Goal: Communication & Community: Answer question/provide support

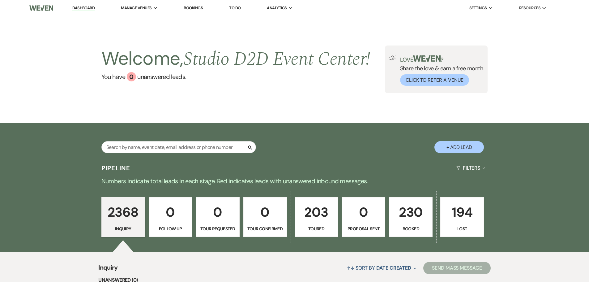
click at [197, 6] on link "Bookings" at bounding box center [193, 7] width 19 height 5
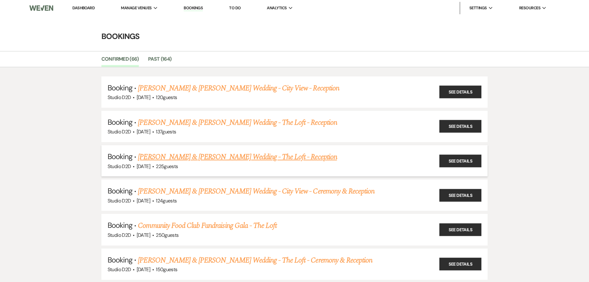
scroll to position [31, 0]
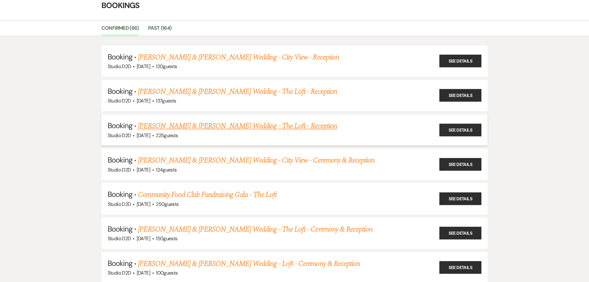
click at [189, 126] on link "[PERSON_NAME] & [PERSON_NAME] Wedding - The Loft - Reception" at bounding box center [237, 125] width 199 height 11
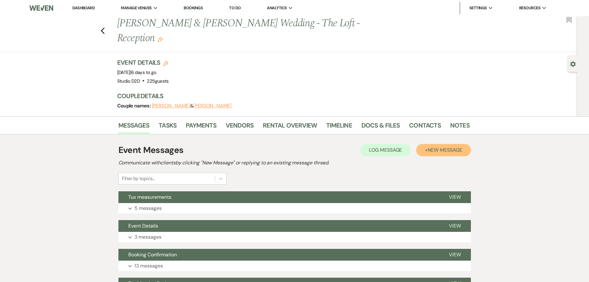
click at [445, 144] on button "+ New Message" at bounding box center [443, 150] width 54 height 12
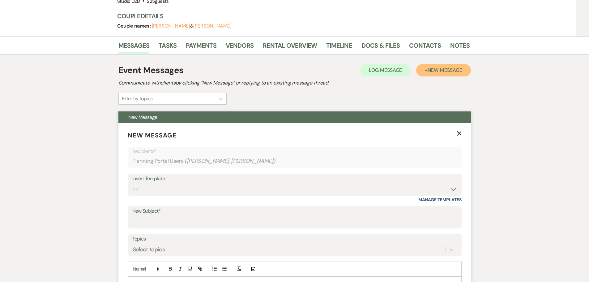
scroll to position [93, 0]
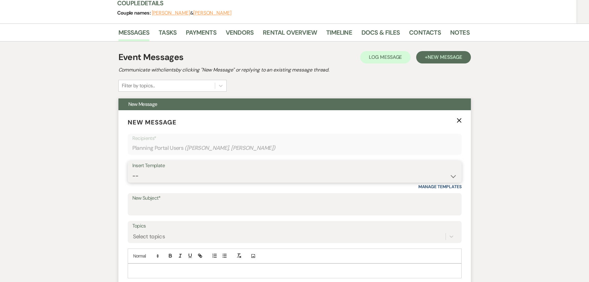
click at [172, 170] on select "-- New Inquiry - message 2 Event Pricing - Non Wedding Weven Planning Portal In…" at bounding box center [294, 176] width 324 height 12
select select "1758"
click at [132, 170] on select "-- New Inquiry - message 2 Event Pricing - Non Wedding Weven Planning Portal In…" at bounding box center [294, 176] width 324 height 12
type input "Details and Staff for Your Event"
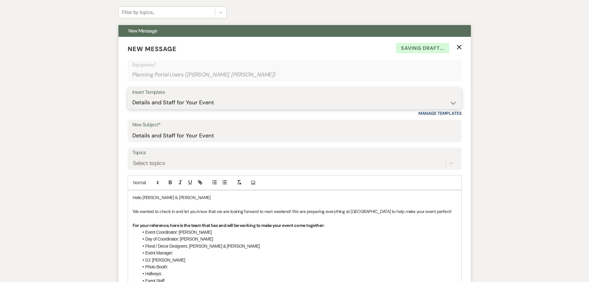
scroll to position [185, 0]
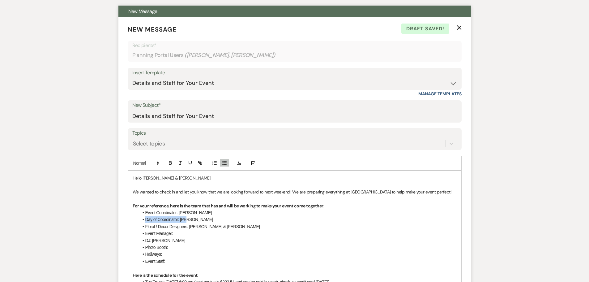
drag, startPoint x: 193, startPoint y: 206, endPoint x: 145, endPoint y: 208, distance: 47.6
click at [145, 216] on li "Day of Coordinator: [PERSON_NAME]" at bounding box center [298, 219] width 318 height 7
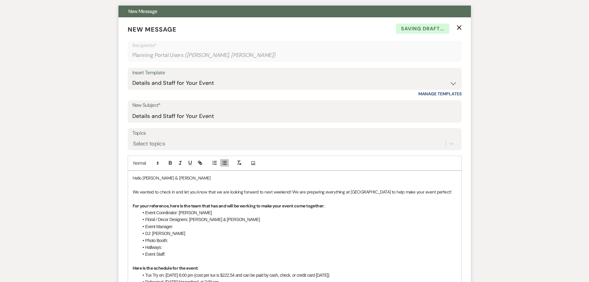
click at [180, 223] on li "Event Manager:" at bounding box center [298, 226] width 318 height 7
click at [157, 231] on span "DJ: [PERSON_NAME]" at bounding box center [165, 233] width 40 height 5
drag, startPoint x: 171, startPoint y: 225, endPoint x: 145, endPoint y: 227, distance: 25.4
click at [145, 237] on li "Photo Booth:" at bounding box center [298, 240] width 318 height 7
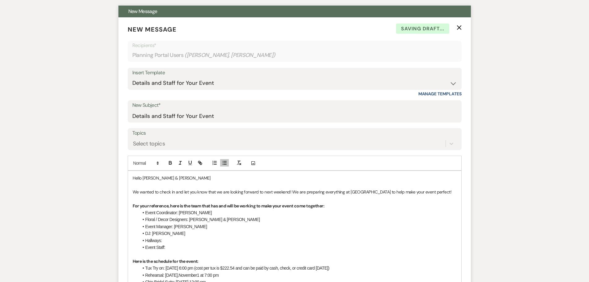
drag, startPoint x: 155, startPoint y: 227, endPoint x: 145, endPoint y: 227, distance: 9.9
click at [145, 237] on li "Hallways:" at bounding box center [298, 240] width 318 height 7
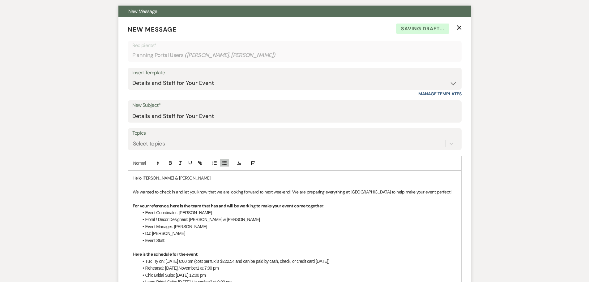
click at [171, 237] on li "Event Staff:" at bounding box center [298, 240] width 318 height 7
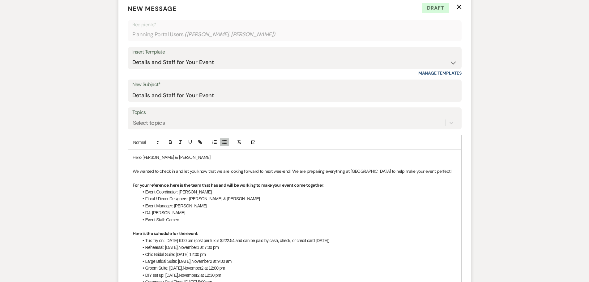
scroll to position [216, 0]
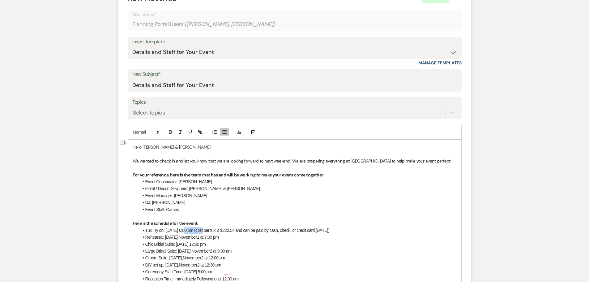
drag, startPoint x: 205, startPoint y: 215, endPoint x: 185, endPoint y: 216, distance: 20.1
click at [185, 227] on span "Tux Try on: [DATE] 6:00 pm (cost per tux is $222.54 and can be paid by cash, ch…" at bounding box center [237, 229] width 184 height 5
click at [225, 227] on span "Tux Try on: [DATE] 6:00 pm (cost per tux is $222.54 and can be paid by cash, ch…" at bounding box center [237, 229] width 184 height 5
click at [378, 227] on li "Tux Try on: [DATE] 6:00 pm. The cost per tux is $222.54 and can be paid by cash…" at bounding box center [298, 230] width 318 height 7
drag, startPoint x: 228, startPoint y: 222, endPoint x: 146, endPoint y: 220, distance: 81.6
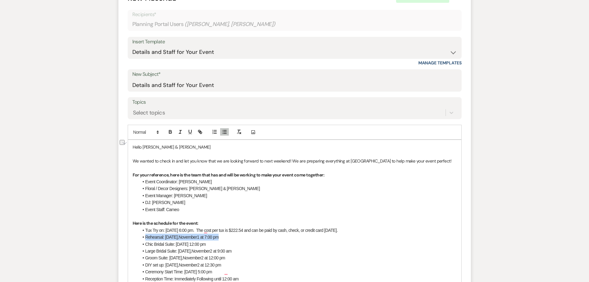
click at [146, 233] on li "Rehearsal: [DATE] 7:00 pm" at bounding box center [298, 236] width 318 height 7
drag, startPoint x: 214, startPoint y: 222, endPoint x: 194, endPoint y: 224, distance: 19.8
click at [194, 234] on span "Chic Bridal Suite: [DATE] 12:00 pm" at bounding box center [175, 236] width 61 height 5
drag, startPoint x: 235, startPoint y: 223, endPoint x: 223, endPoint y: 223, distance: 11.7
click at [206, 234] on span "Chic Bridal Suite: [DATE] 12:00 pm" at bounding box center [175, 236] width 61 height 5
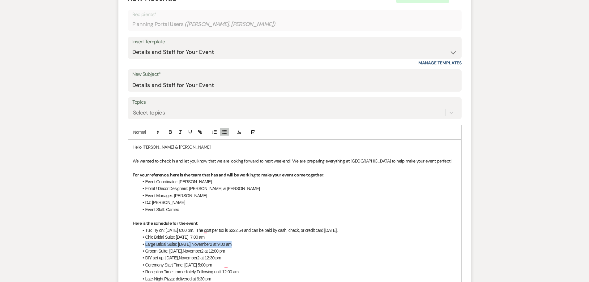
drag, startPoint x: 241, startPoint y: 230, endPoint x: 150, endPoint y: 229, distance: 91.5
click at [147, 240] on li "Large Bridal Suite: [DATE] 9:00 am" at bounding box center [298, 243] width 318 height 7
drag, startPoint x: 208, startPoint y: 229, endPoint x: 188, endPoint y: 231, distance: 19.9
click at [188, 240] on li "Groom Suite: [DATE] 12:00 pm" at bounding box center [298, 243] width 318 height 7
drag, startPoint x: 229, startPoint y: 229, endPoint x: 214, endPoint y: 229, distance: 14.5
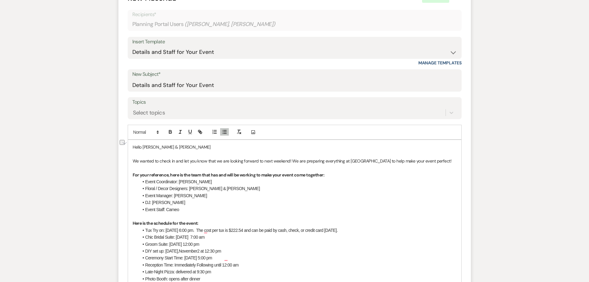
click at [214, 240] on li "Groom Suite: [DATE] 12:00 pm" at bounding box center [298, 243] width 318 height 7
drag, startPoint x: 204, startPoint y: 238, endPoint x: 184, endPoint y: 236, distance: 20.2
click at [184, 247] on li "DIY set up: [DATE] 12:30 pm" at bounding box center [298, 250] width 318 height 7
drag, startPoint x: 248, startPoint y: 244, endPoint x: 150, endPoint y: 246, distance: 97.1
click at [150, 254] on li "Ceremony Start Time: [DATE] 5:00 pm" at bounding box center [298, 257] width 318 height 7
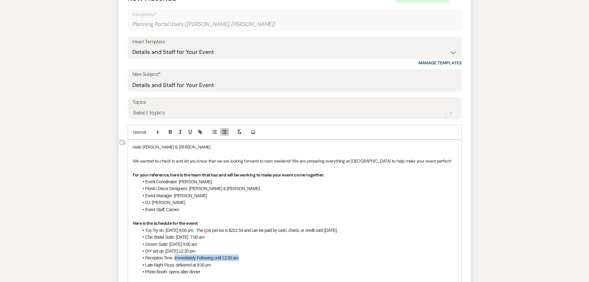
drag, startPoint x: 241, startPoint y: 243, endPoint x: 175, endPoint y: 243, distance: 66.8
click at [175, 254] on li "Reception Time: Immediately Following until 12:00 am" at bounding box center [298, 257] width 318 height 7
click at [202, 262] on span "Late-Night Pizza: delivered at 9:30 pm" at bounding box center [178, 264] width 66 height 5
drag, startPoint x: 192, startPoint y: 257, endPoint x: 151, endPoint y: 257, distance: 40.8
click at [150, 268] on li "Photo Booth: opens after dinner" at bounding box center [298, 271] width 318 height 7
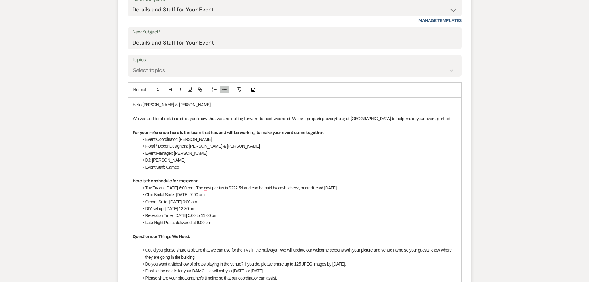
scroll to position [278, 0]
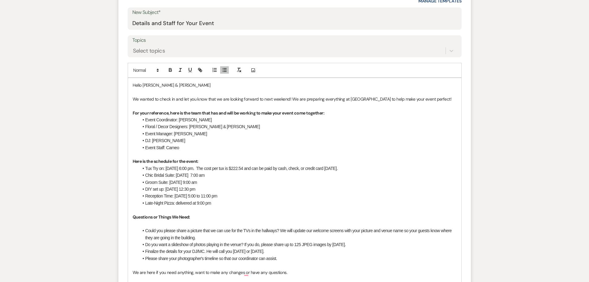
click at [233, 206] on p "To enrich screen reader interactions, please activate Accessibility in Grammarl…" at bounding box center [295, 209] width 324 height 7
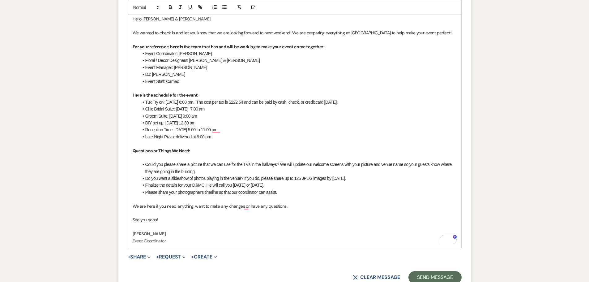
scroll to position [371, 0]
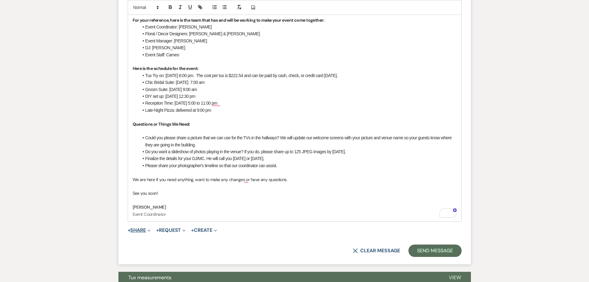
click at [142, 227] on button "+ Share Expand" at bounding box center [139, 229] width 23 height 5
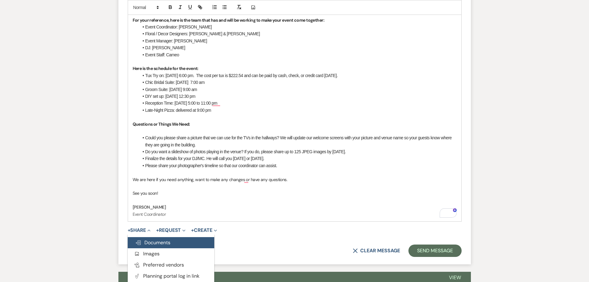
click at [153, 239] on span "Doc Upload Documents" at bounding box center [152, 242] width 35 height 6
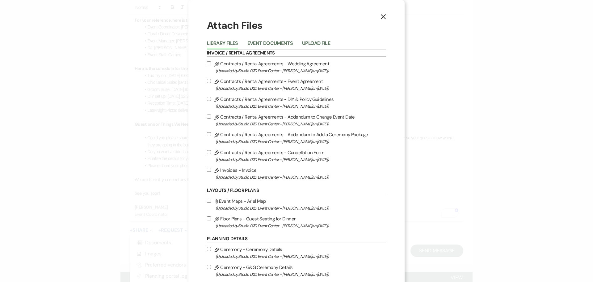
click at [381, 16] on use "button" at bounding box center [383, 16] width 5 height 5
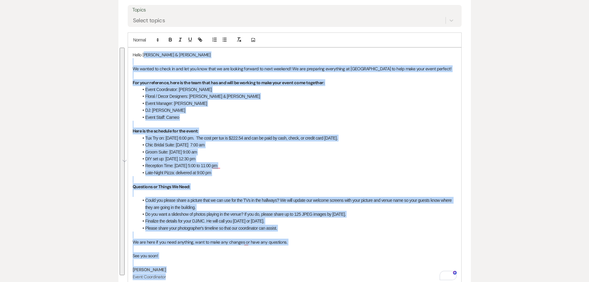
scroll to position [305, 0]
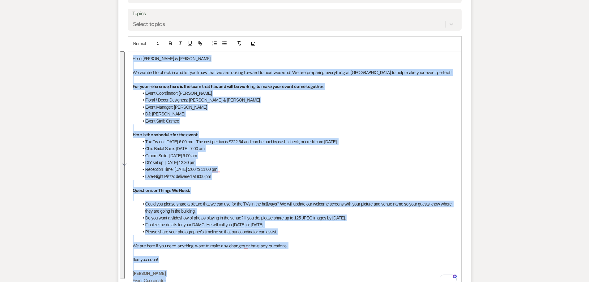
drag, startPoint x: 162, startPoint y: 184, endPoint x: 133, endPoint y: 44, distance: 143.7
click at [133, 51] on div "Hello [PERSON_NAME] & [PERSON_NAME] We wanted to check in and let you know that…" at bounding box center [294, 169] width 333 height 236
copy div "Lorem Ipsu & Dolor Si ametco ad elits do eiu tem inc utla etdo ma ali enimadm v…"
click at [266, 166] on li "Reception Time: [DATE] 5:00 to 11:00 pm" at bounding box center [298, 169] width 318 height 7
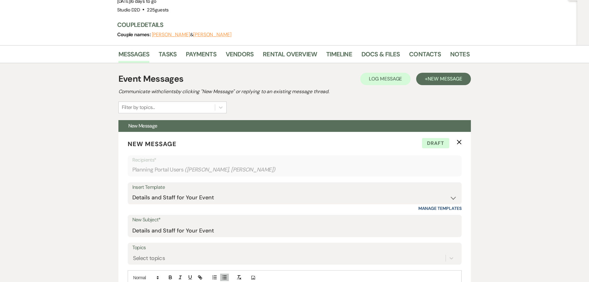
scroll to position [57, 0]
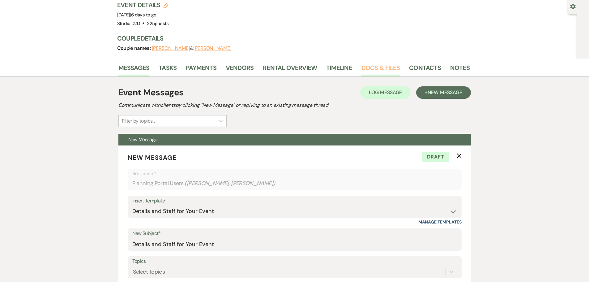
click at [366, 63] on link "Docs & Files" at bounding box center [380, 70] width 38 height 14
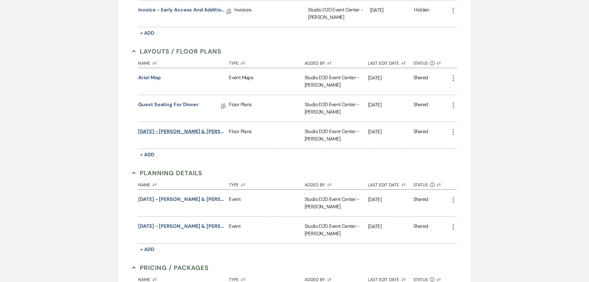
scroll to position [336, 0]
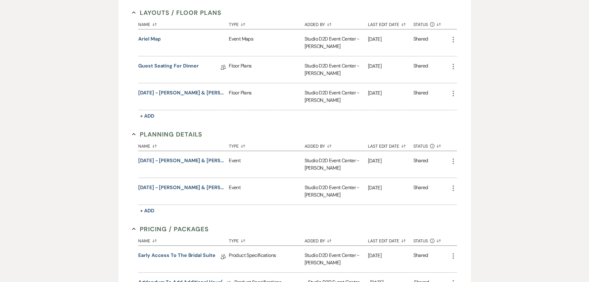
click at [453, 158] on use "button" at bounding box center [452, 161] width 1 height 6
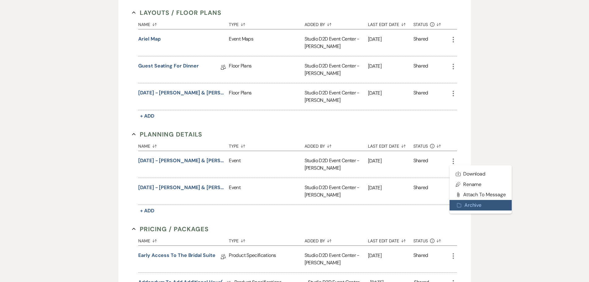
click at [468, 200] on button "Archive Archive" at bounding box center [480, 205] width 62 height 11
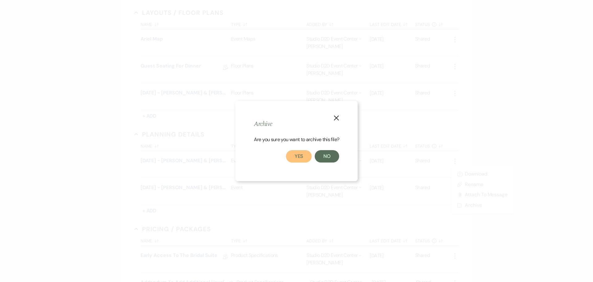
click at [306, 158] on button "Yes" at bounding box center [299, 156] width 26 height 12
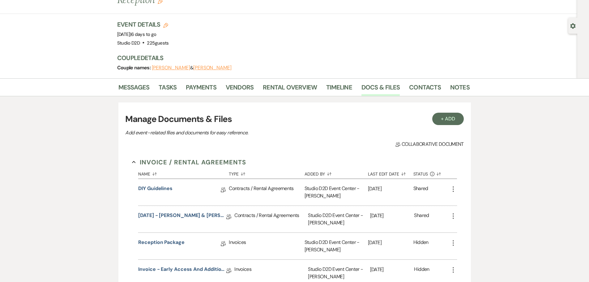
scroll to position [27, 0]
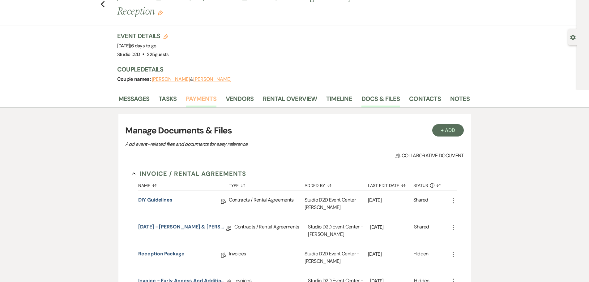
click at [209, 94] on link "Payments" at bounding box center [201, 101] width 31 height 14
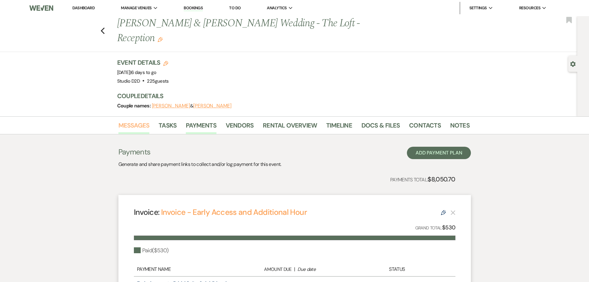
click at [146, 120] on link "Messages" at bounding box center [133, 127] width 31 height 14
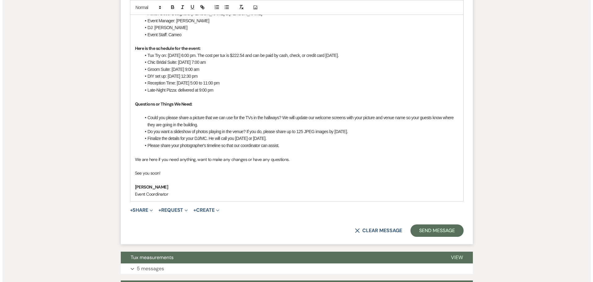
scroll to position [402, 0]
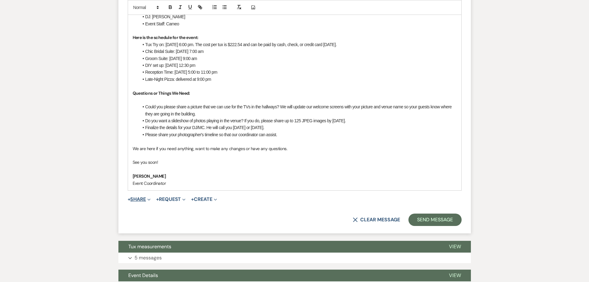
click at [141, 197] on button "+ Share Expand" at bounding box center [139, 199] width 23 height 5
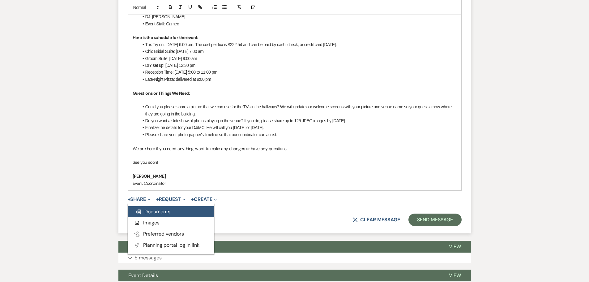
click at [144, 208] on span "Doc Upload Documents" at bounding box center [152, 211] width 35 height 6
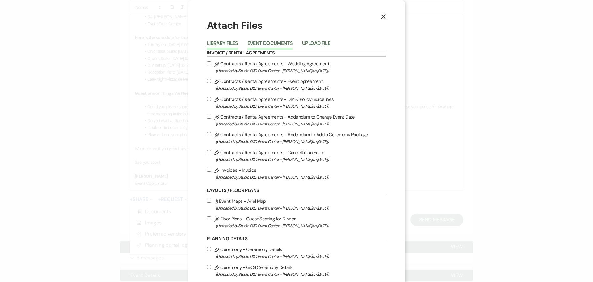
click at [271, 46] on button "Event Documents" at bounding box center [270, 45] width 45 height 9
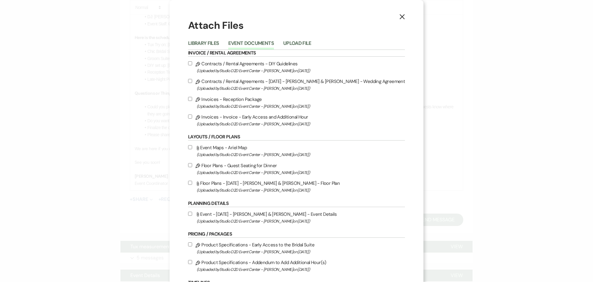
click at [253, 180] on label "Attach File Floor Plans - [DATE] - Amber & [PERSON_NAME] - Floor Plan (Uploaded…" at bounding box center [296, 186] width 217 height 15
click at [192, 180] on input "Attach File Floor Plans - [DATE] - Amber & [PERSON_NAME] - Floor Plan (Uploaded…" at bounding box center [190, 182] width 4 height 4
checkbox input "true"
click at [259, 214] on label "Attach File Event - [DATE] - [PERSON_NAME] & [PERSON_NAME] - Event Details (Upl…" at bounding box center [296, 217] width 217 height 15
click at [192, 214] on input "Attach File Event - [DATE] - [PERSON_NAME] & [PERSON_NAME] - Event Details (Upl…" at bounding box center [190, 213] width 4 height 4
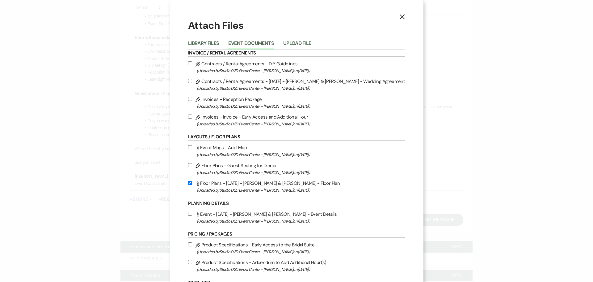
checkbox input "true"
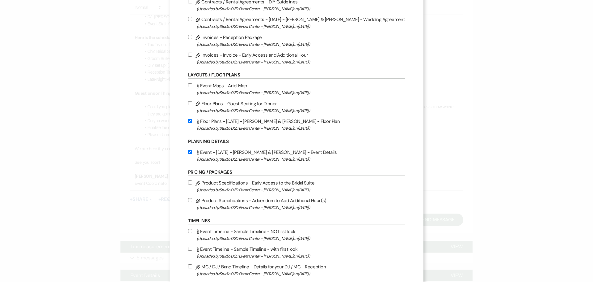
scroll to position [93, 0]
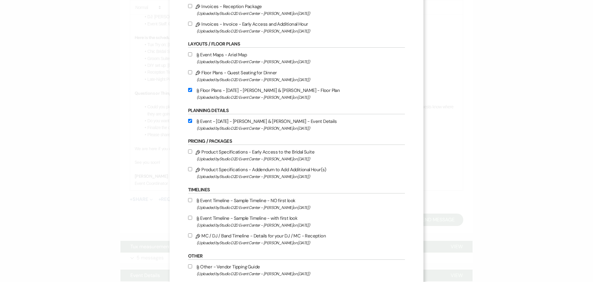
click at [263, 234] on label "Pencil MC / DJ / Band Timeline - Details for your DJ / MC - Reception (Uploaded…" at bounding box center [296, 238] width 217 height 15
click at [192, 234] on input "Pencil MC / DJ / Band Timeline - Details for your DJ / MC - Reception (Uploaded…" at bounding box center [190, 235] width 4 height 4
checkbox input "true"
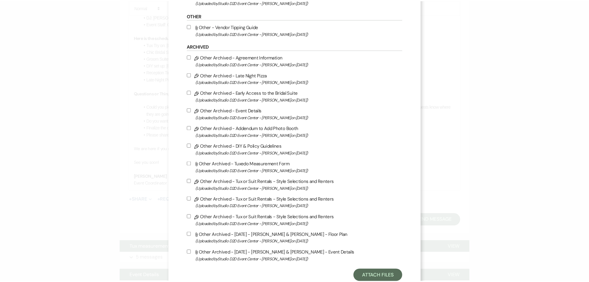
scroll to position [351, 0]
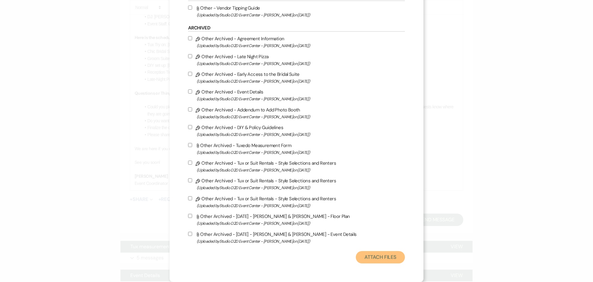
click at [356, 257] on button "Attach Files" at bounding box center [380, 257] width 49 height 12
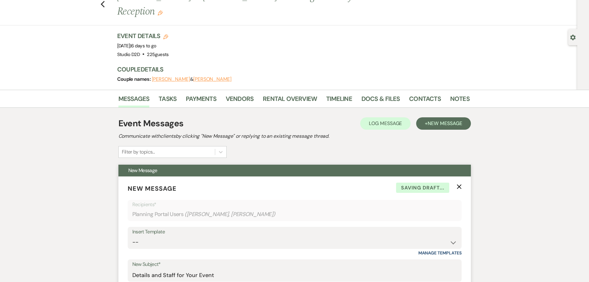
scroll to position [0, 0]
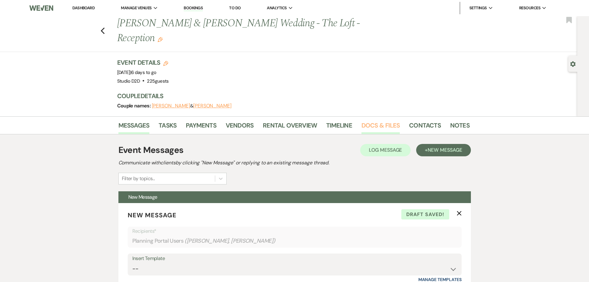
click at [388, 120] on link "Docs & Files" at bounding box center [380, 127] width 38 height 14
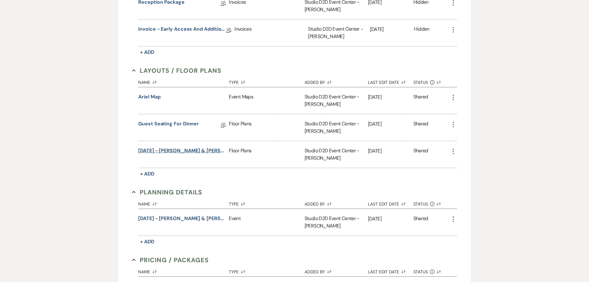
scroll to position [278, 0]
click at [186, 214] on button "[DATE] - [PERSON_NAME] & [PERSON_NAME] - Event Details" at bounding box center [182, 217] width 88 height 7
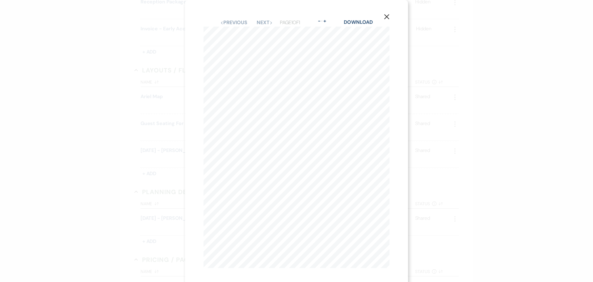
click at [386, 16] on icon "X" at bounding box center [387, 17] width 6 height 6
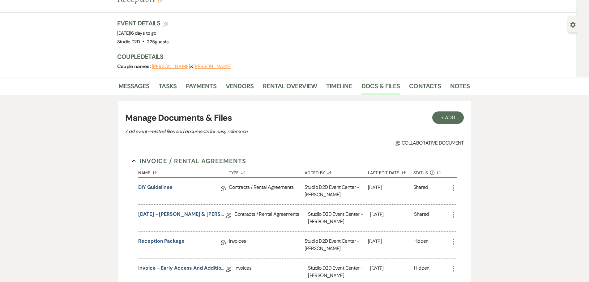
scroll to position [31, 0]
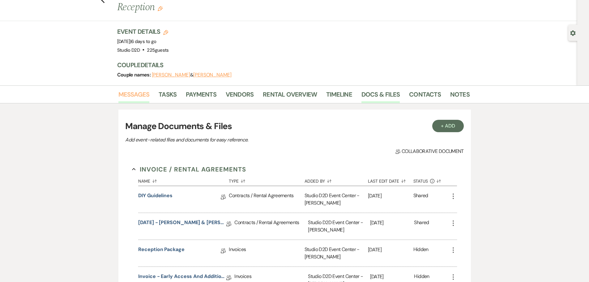
click at [147, 89] on link "Messages" at bounding box center [133, 96] width 31 height 14
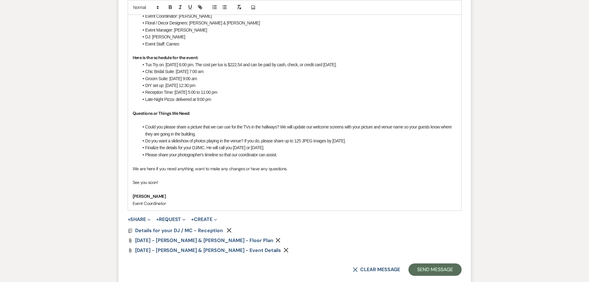
scroll to position [371, 0]
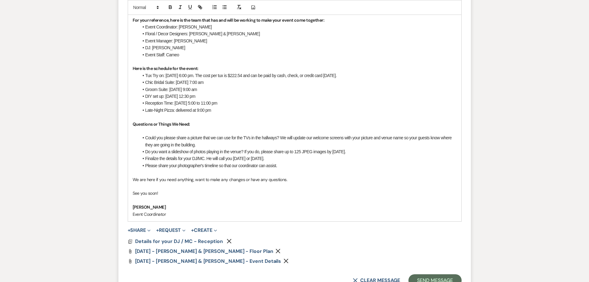
click at [337, 148] on li "Do you want a slideshow of photos playing in the venue? If you do, please share…" at bounding box center [298, 151] width 318 height 7
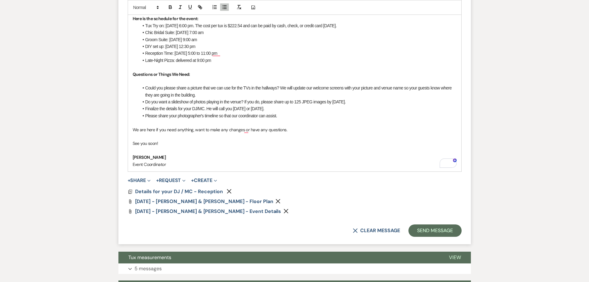
scroll to position [433, 0]
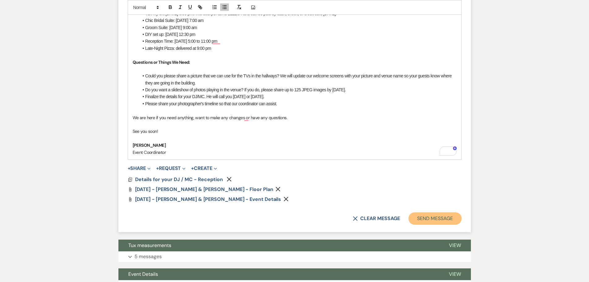
click at [419, 212] on button "Send Message" at bounding box center [434, 218] width 53 height 12
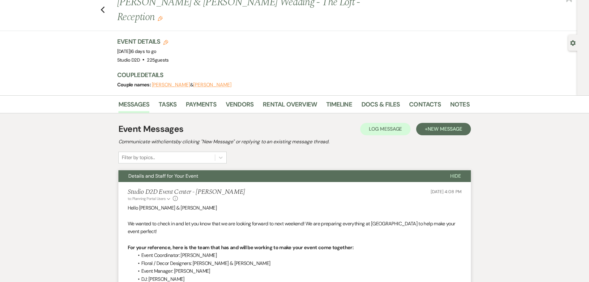
scroll to position [0, 0]
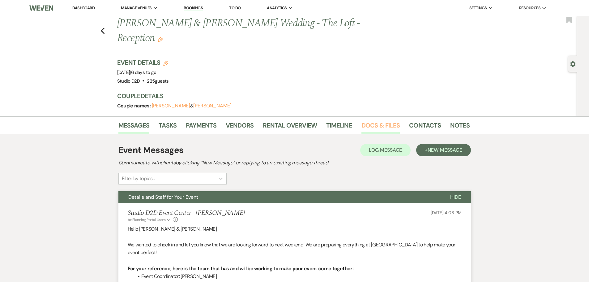
click at [377, 120] on link "Docs & Files" at bounding box center [380, 127] width 38 height 14
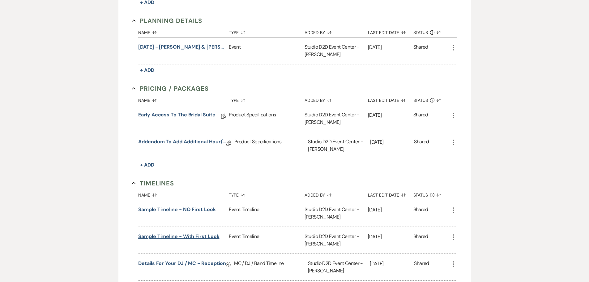
scroll to position [464, 0]
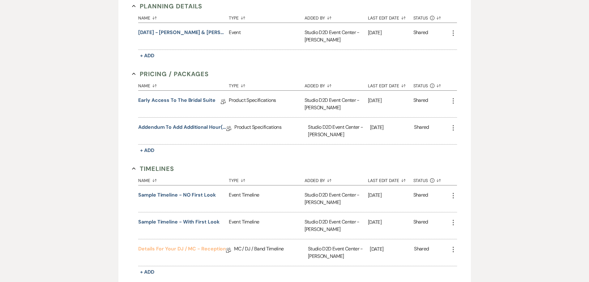
click at [193, 245] on link "Details for your DJ / MC - Reception" at bounding box center [182, 250] width 88 height 10
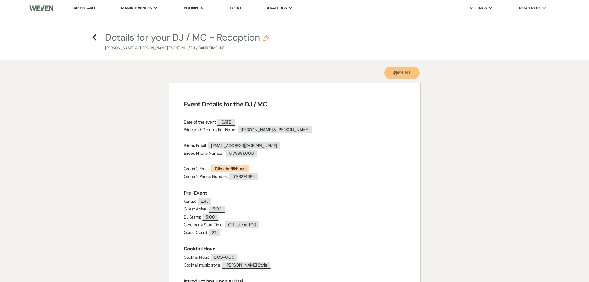
click at [392, 76] on button "Printer Print" at bounding box center [402, 72] width 36 height 13
